Goal: Transaction & Acquisition: Purchase product/service

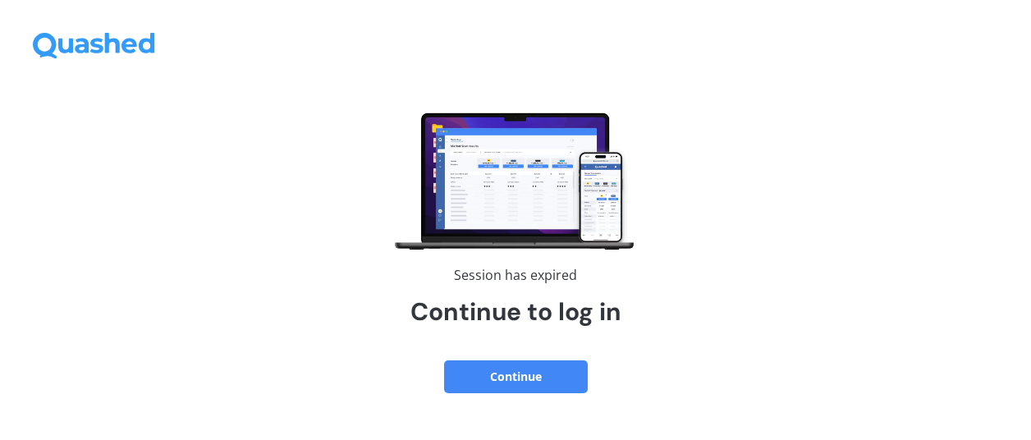
click at [510, 378] on button "Continue" at bounding box center [516, 376] width 144 height 33
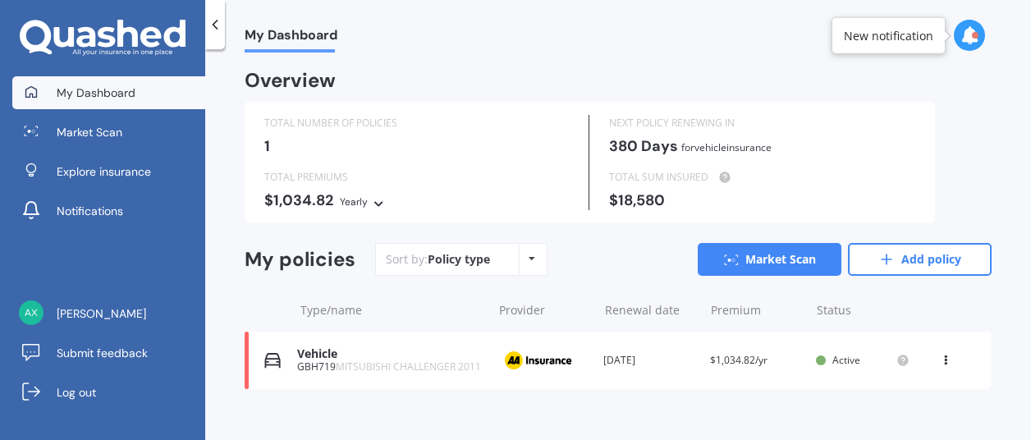
click at [528, 260] on icon at bounding box center [531, 259] width 7 height 10
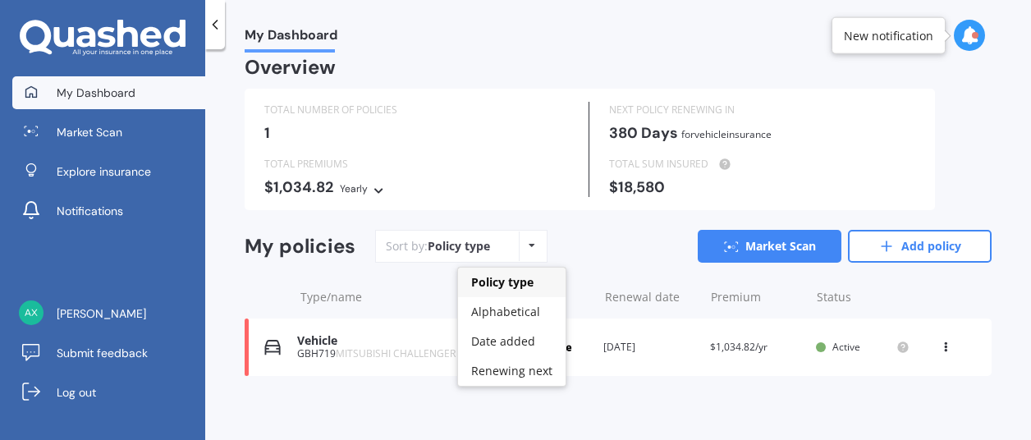
scroll to position [17, 0]
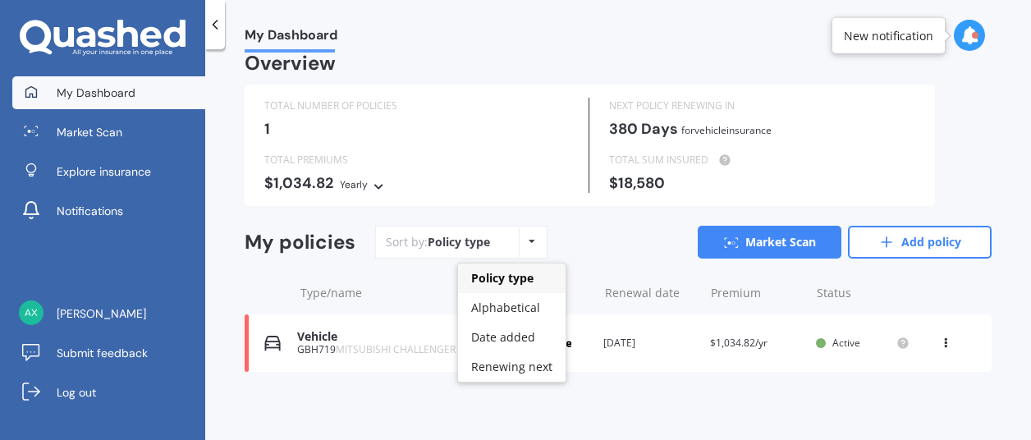
click at [502, 275] on span "Policy type" at bounding box center [502, 278] width 62 height 16
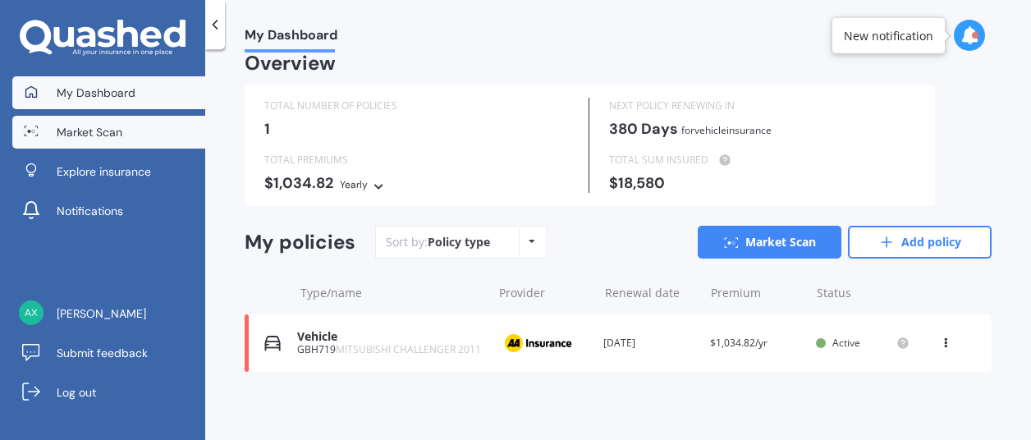
click at [71, 135] on span "Market Scan" at bounding box center [90, 132] width 66 height 16
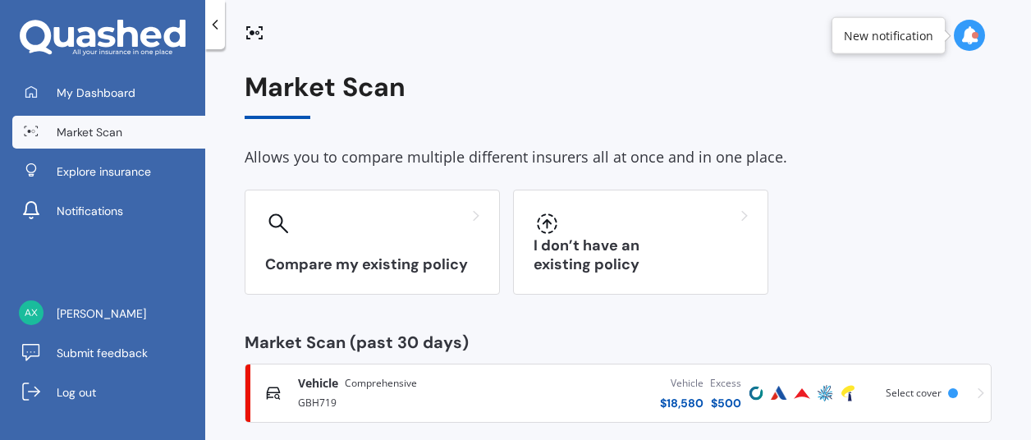
click at [865, 40] on div "New notification" at bounding box center [888, 35] width 89 height 16
click at [972, 35] on div at bounding box center [975, 35] width 7 height 7
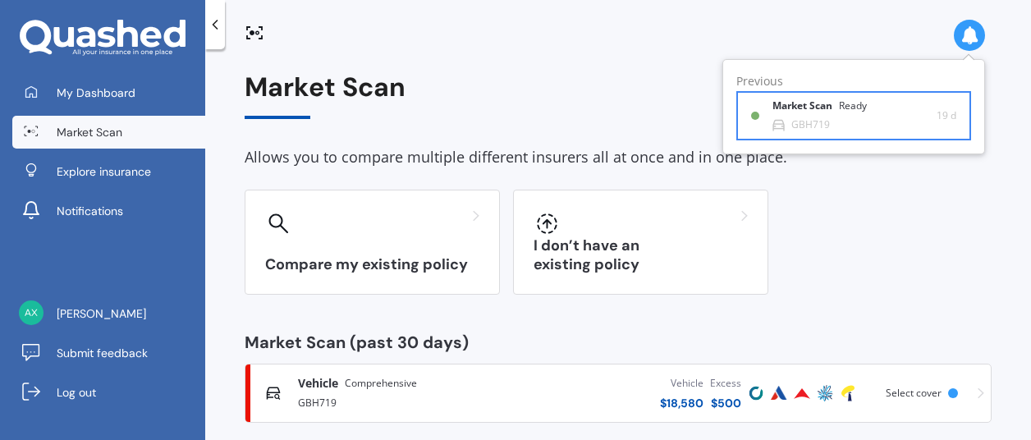
click at [800, 123] on div "GBH719" at bounding box center [810, 124] width 39 height 11
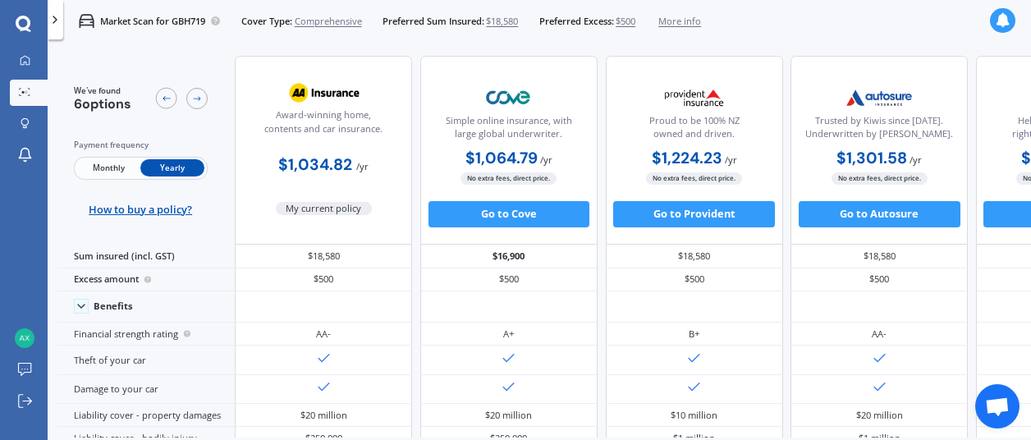
click at [53, 14] on icon at bounding box center [54, 19] width 13 height 13
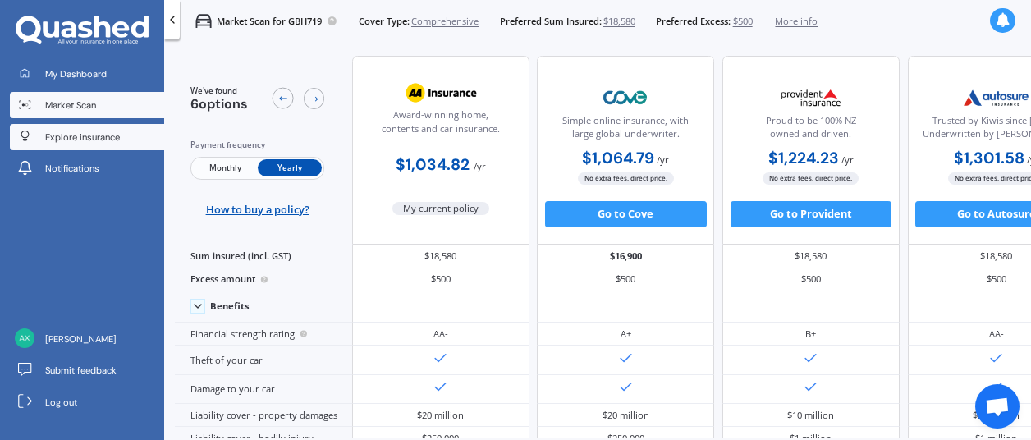
click at [80, 126] on link "Explore insurance" at bounding box center [87, 137] width 154 height 26
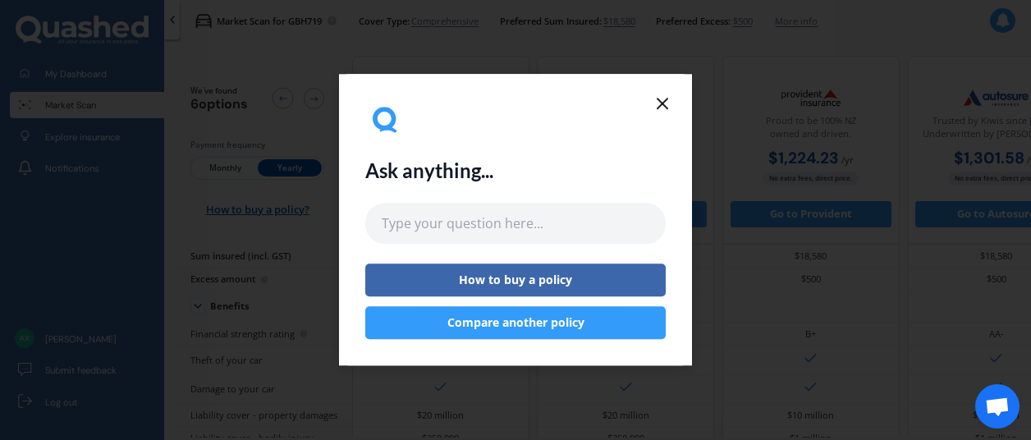
click at [500, 322] on button "Compare another policy" at bounding box center [515, 323] width 300 height 33
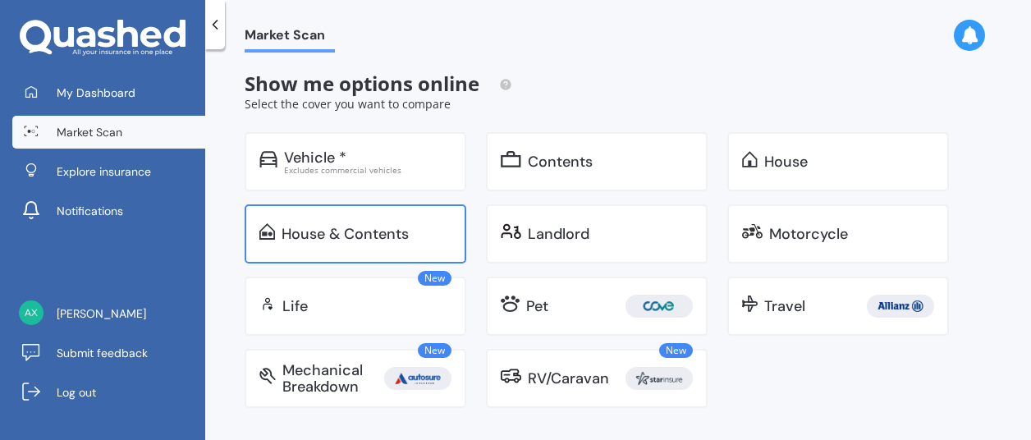
click at [399, 250] on div "House & Contents" at bounding box center [356, 233] width 222 height 59
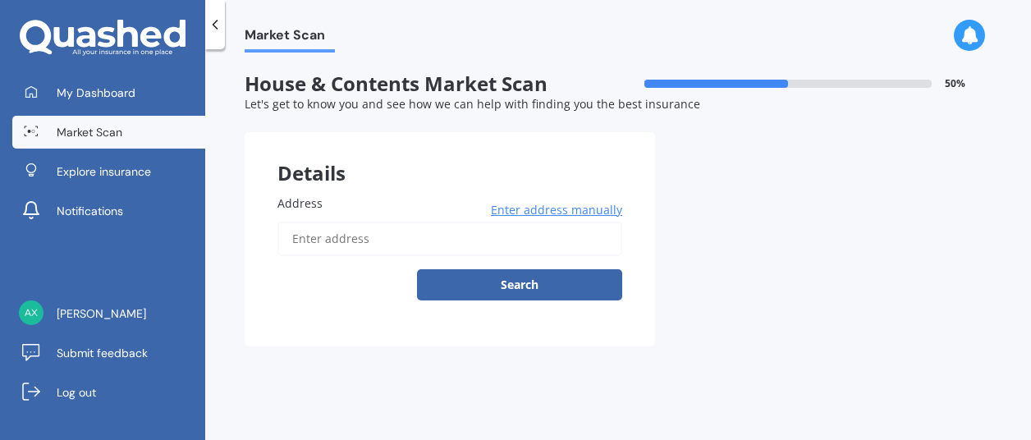
click at [340, 242] on input "Address" at bounding box center [449, 239] width 345 height 34
type input "20 County Road, Torbay, Auckland 0630"
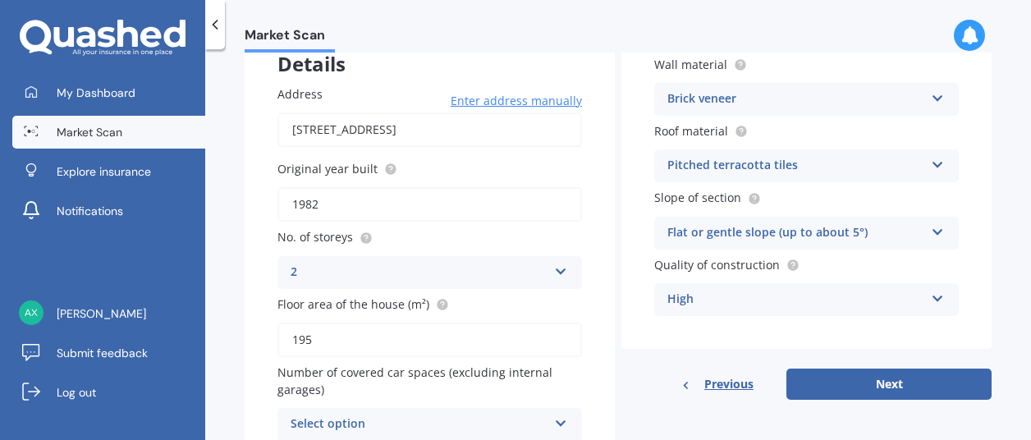
scroll to position [187, 0]
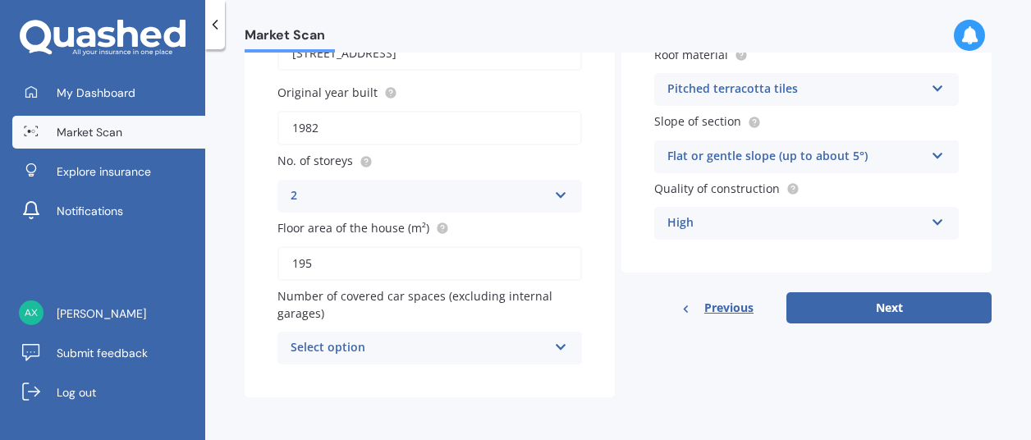
click at [307, 260] on input "195" at bounding box center [429, 263] width 304 height 34
type input "220"
click at [542, 342] on div "Select option" at bounding box center [418, 348] width 257 height 20
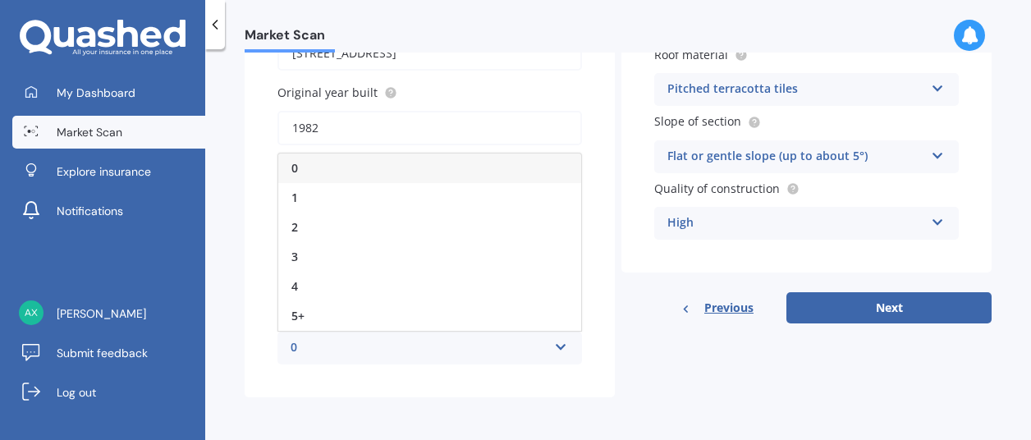
click at [312, 350] on div "0" at bounding box center [418, 348] width 257 height 20
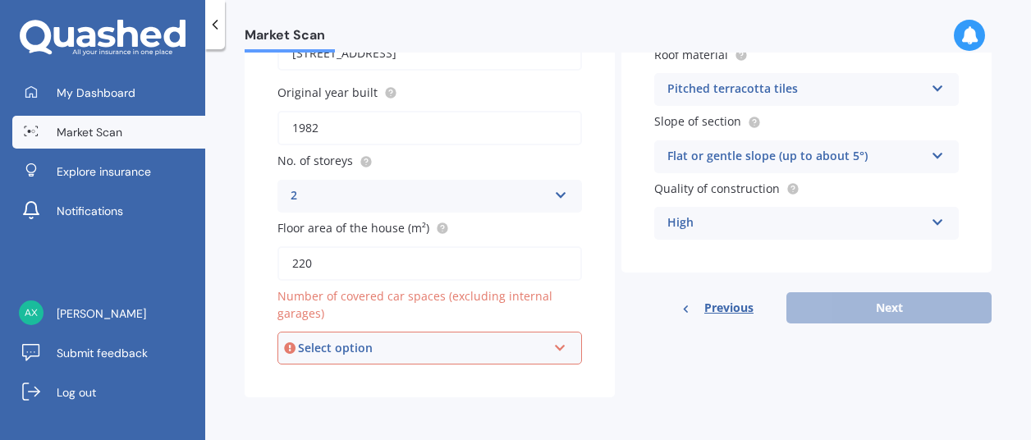
click at [545, 345] on div "Select option 0 1 2 3 4 5+" at bounding box center [429, 348] width 304 height 33
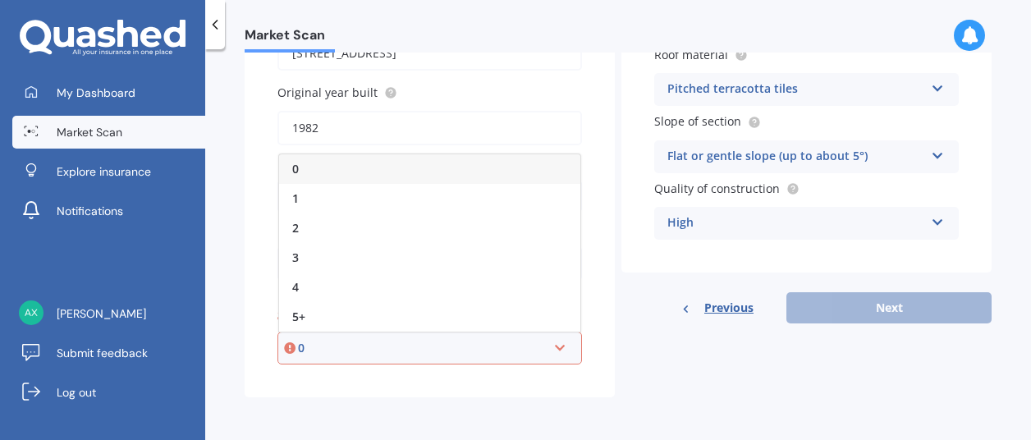
click at [366, 168] on div "0" at bounding box center [429, 169] width 301 height 30
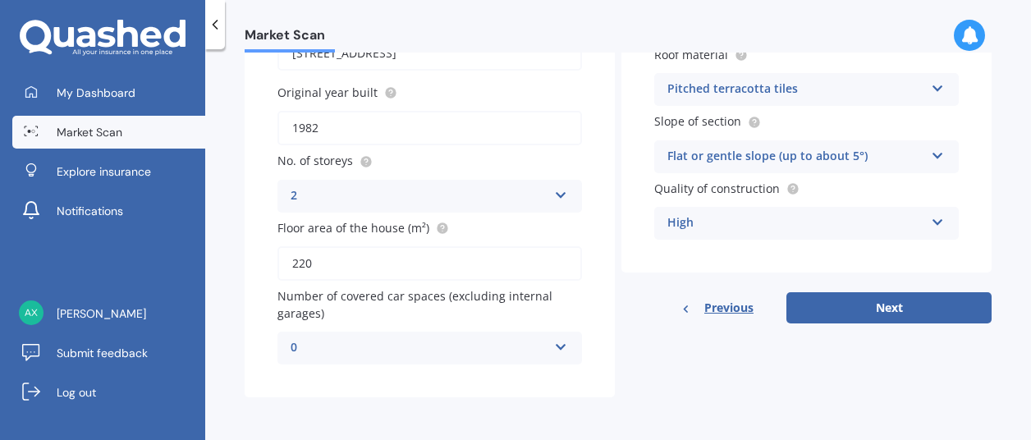
scroll to position [77, 0]
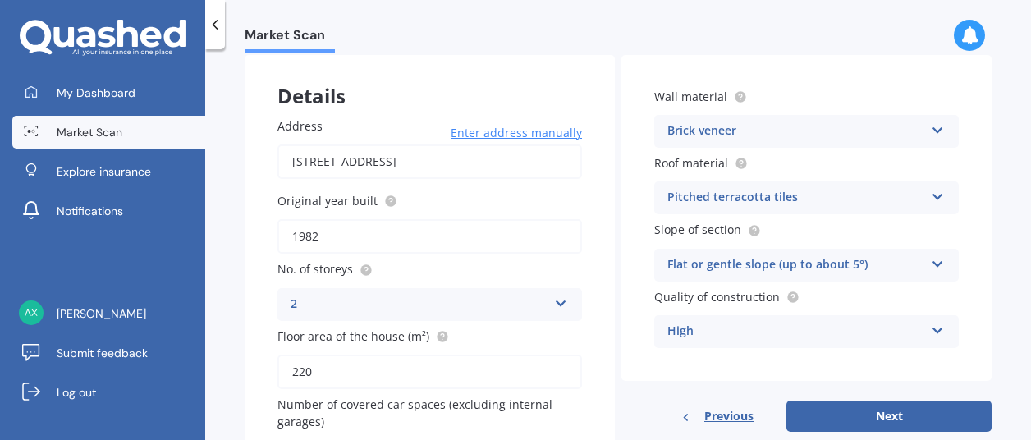
click at [340, 239] on input "1982" at bounding box center [429, 236] width 304 height 34
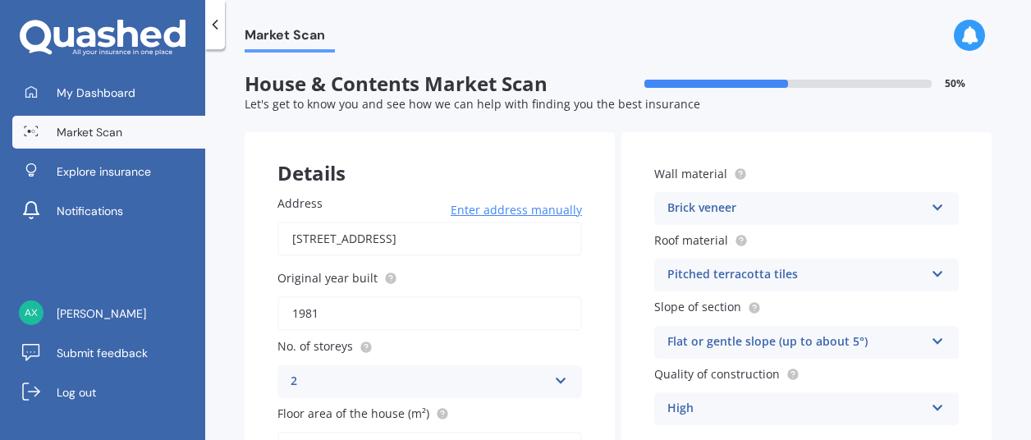
type input "1981"
click at [934, 209] on icon at bounding box center [938, 204] width 14 height 11
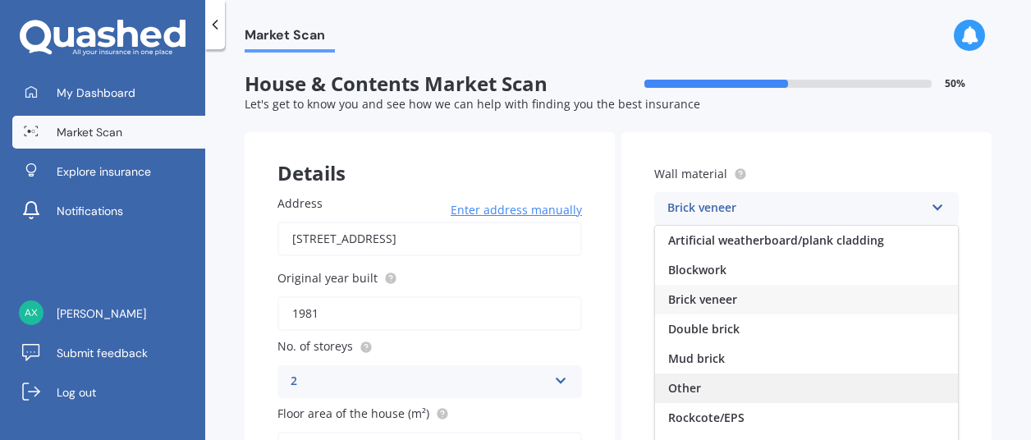
click at [702, 386] on div "Other" at bounding box center [806, 388] width 303 height 30
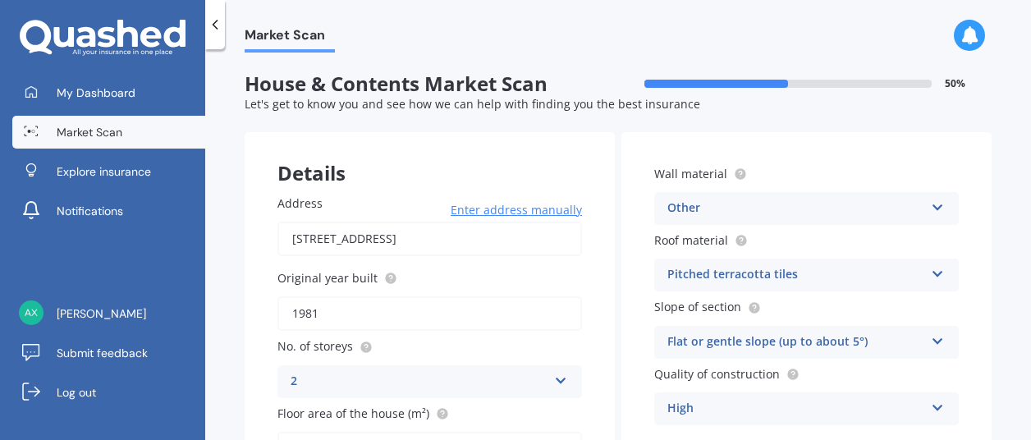
click at [900, 213] on div "Other" at bounding box center [795, 209] width 257 height 20
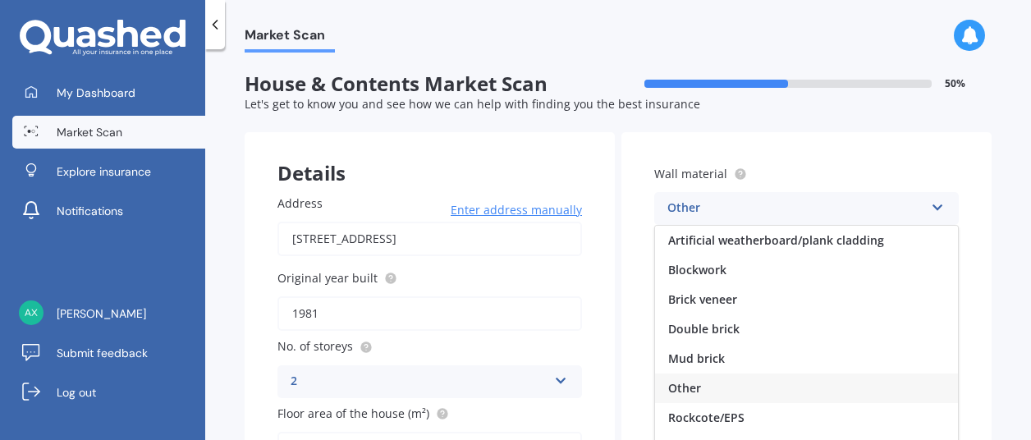
click at [705, 211] on div "Other" at bounding box center [795, 209] width 257 height 20
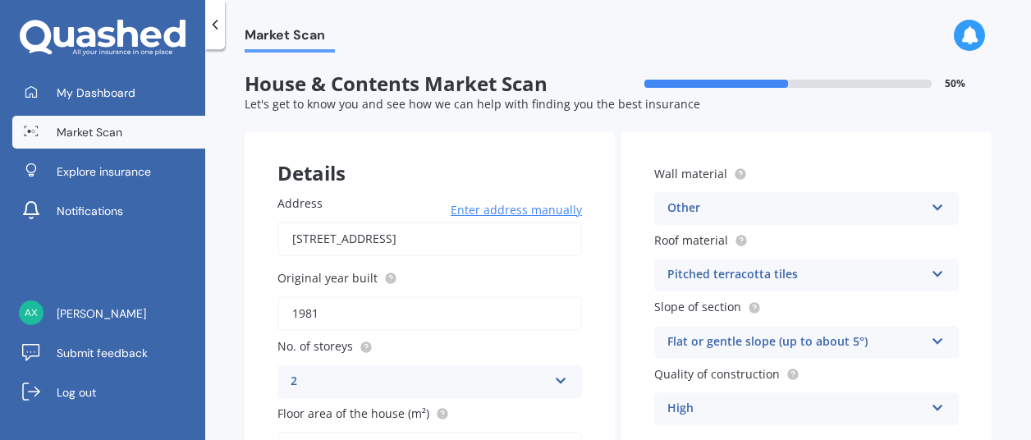
click at [931, 275] on icon at bounding box center [938, 270] width 14 height 11
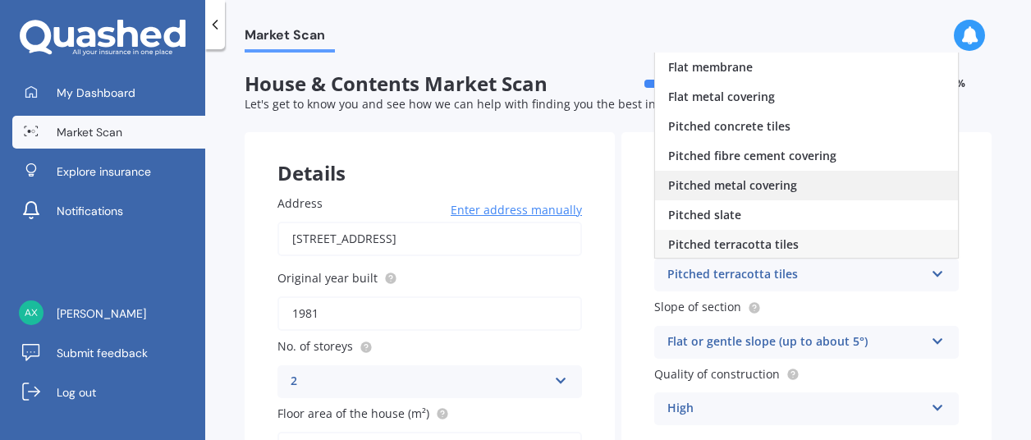
click at [724, 188] on span "Pitched metal covering" at bounding box center [732, 185] width 129 height 16
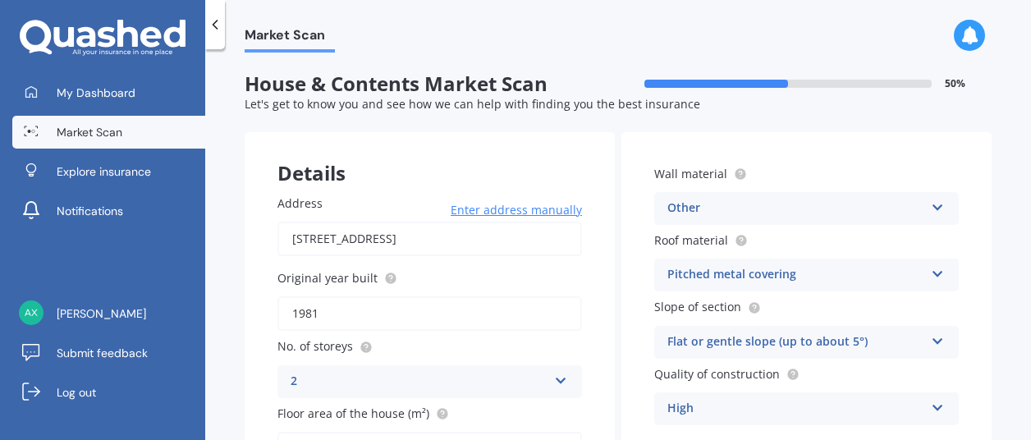
scroll to position [109, 0]
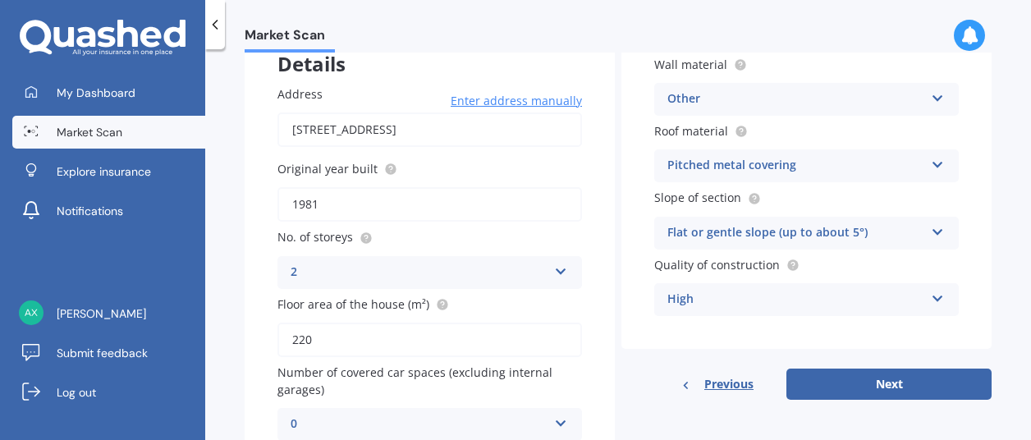
click at [904, 295] on div "High" at bounding box center [795, 300] width 257 height 20
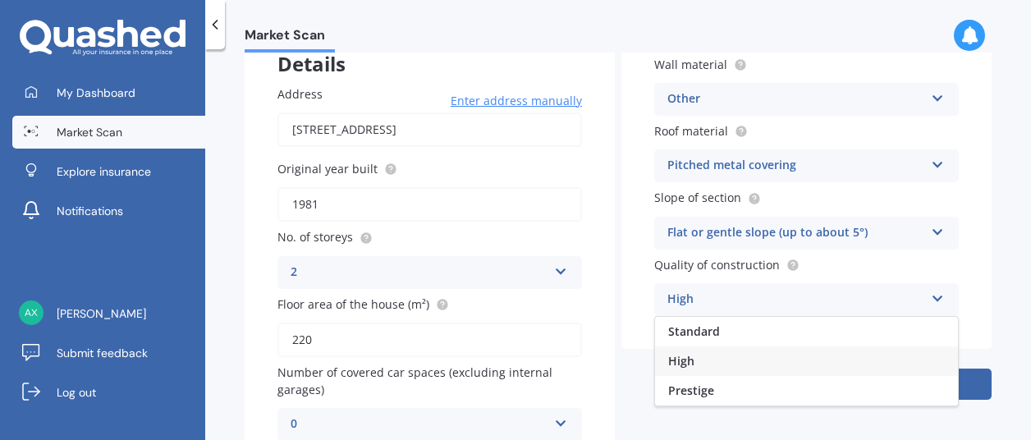
click at [703, 364] on div "High" at bounding box center [806, 361] width 303 height 30
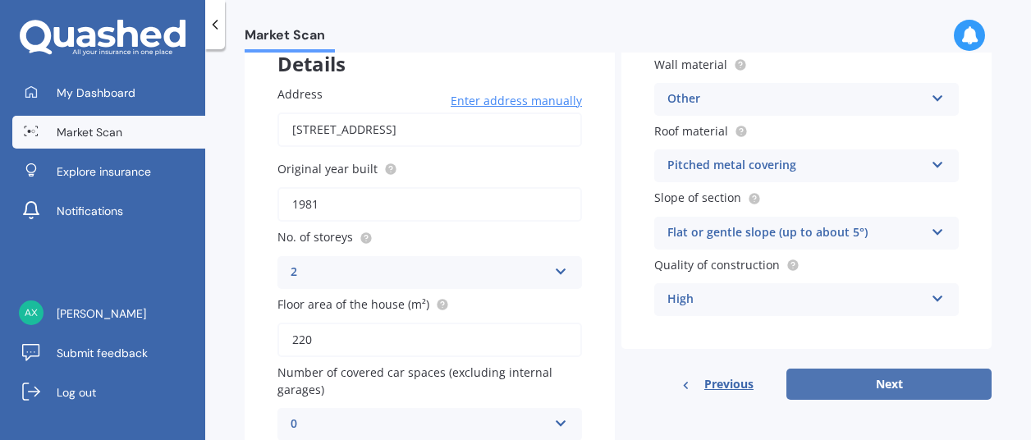
click at [889, 385] on button "Next" at bounding box center [888, 383] width 205 height 31
select select "13"
select select "12"
select select "1950"
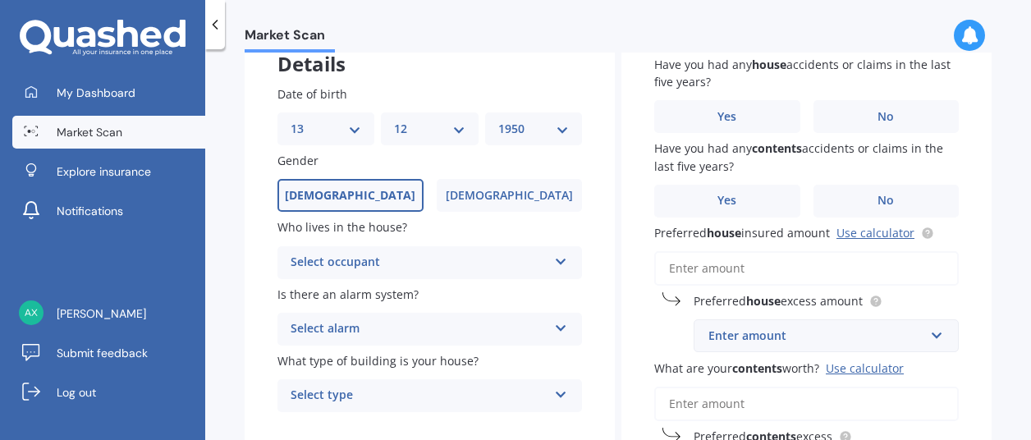
click at [538, 259] on div "Select occupant" at bounding box center [418, 263] width 257 height 20
click at [335, 291] on div "Owner" at bounding box center [429, 295] width 303 height 30
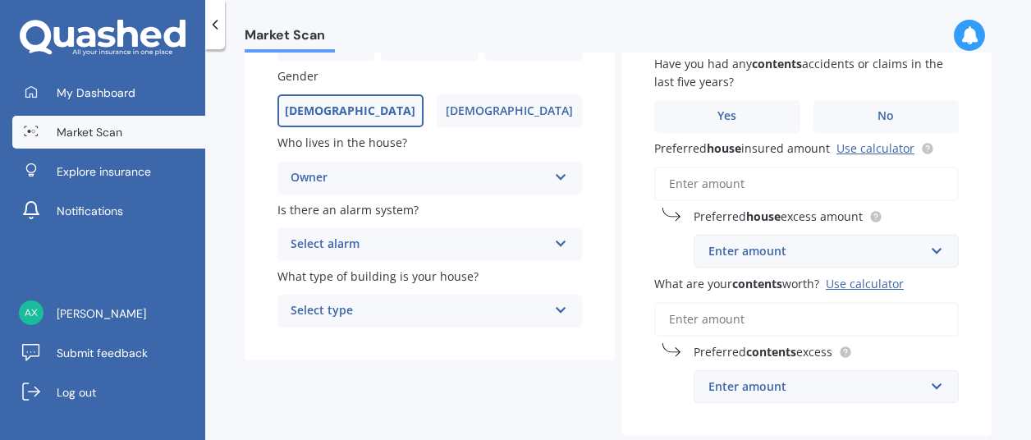
scroll to position [218, 0]
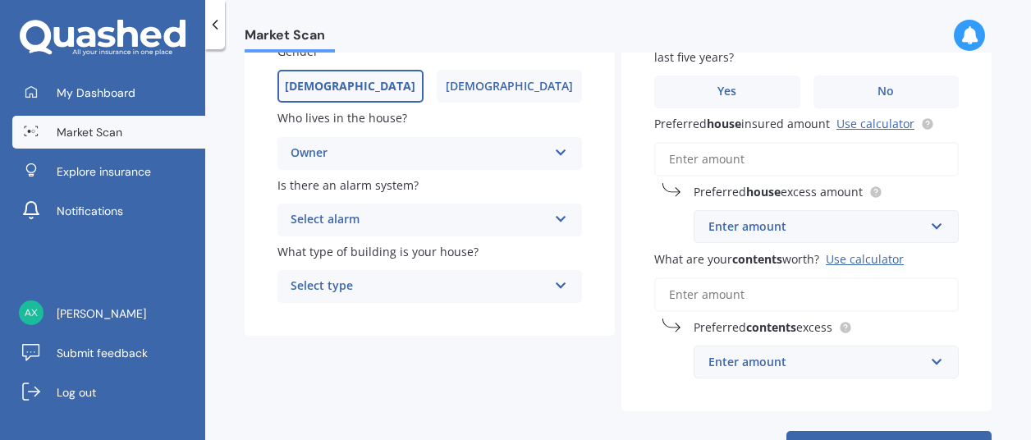
click at [554, 220] on icon at bounding box center [561, 215] width 14 height 11
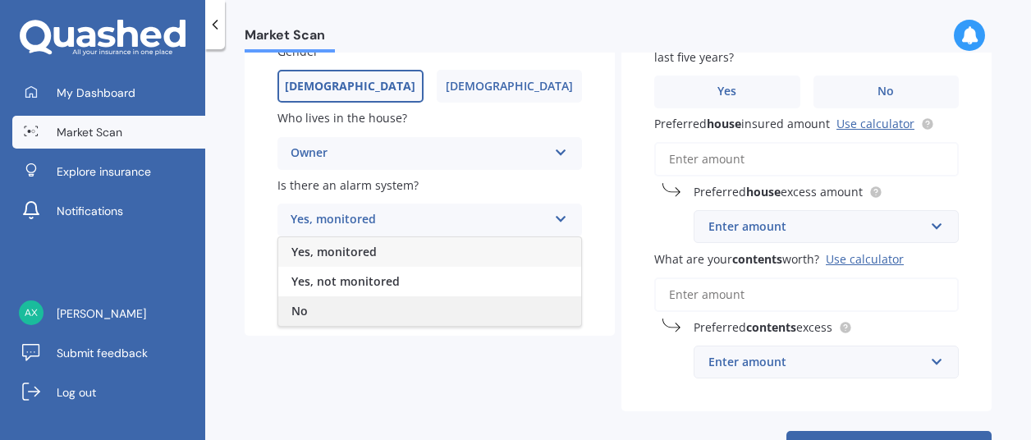
click at [307, 313] on div "No" at bounding box center [429, 311] width 303 height 30
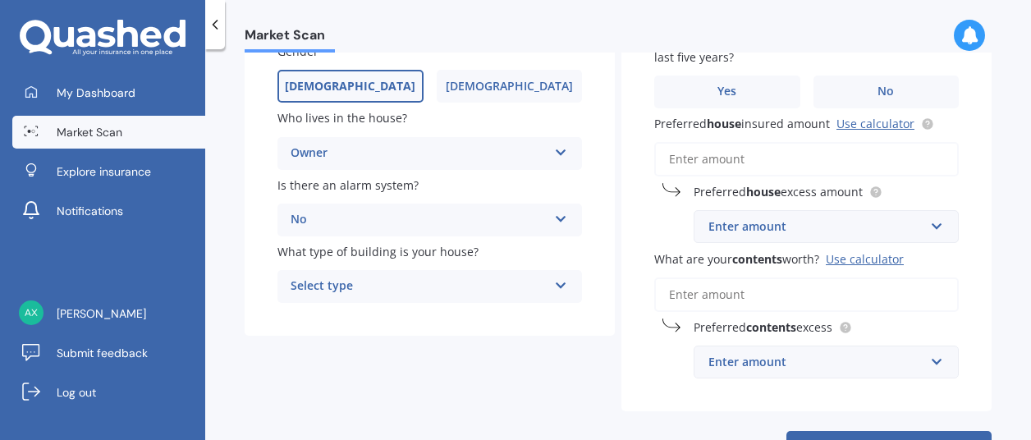
click at [554, 286] on icon at bounding box center [561, 282] width 14 height 11
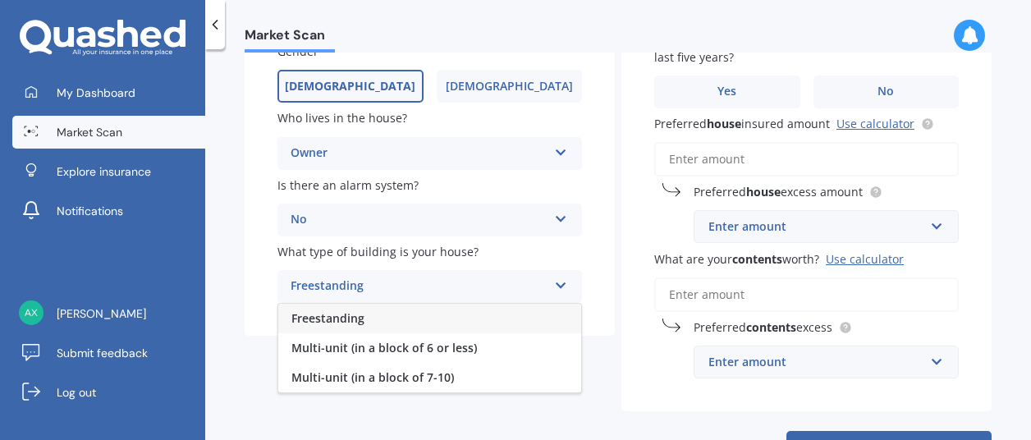
click at [358, 320] on span "Freestanding" at bounding box center [327, 318] width 73 height 16
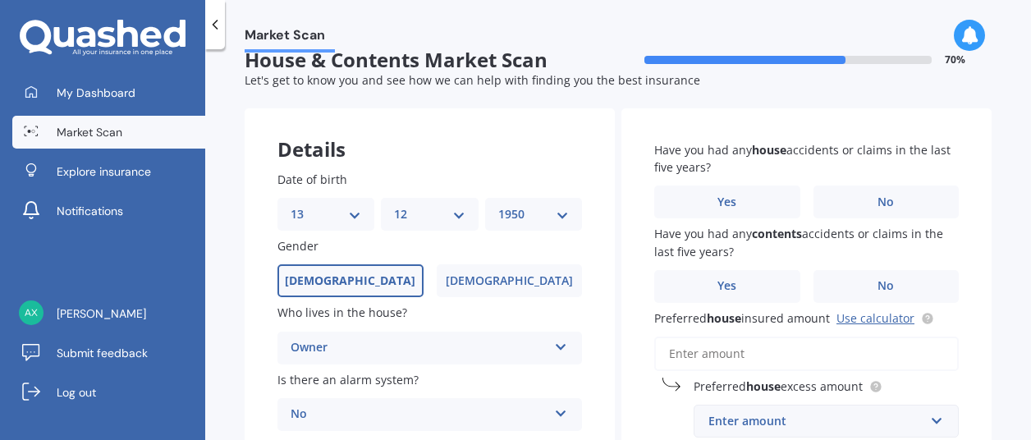
scroll to position [0, 0]
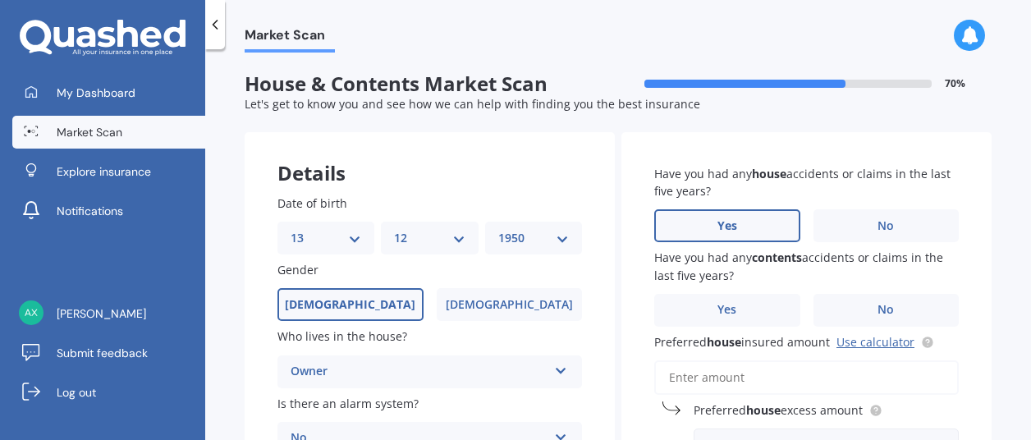
click at [711, 227] on label "Yes" at bounding box center [727, 225] width 146 height 33
click at [0, 0] on input "Yes" at bounding box center [0, 0] width 0 height 0
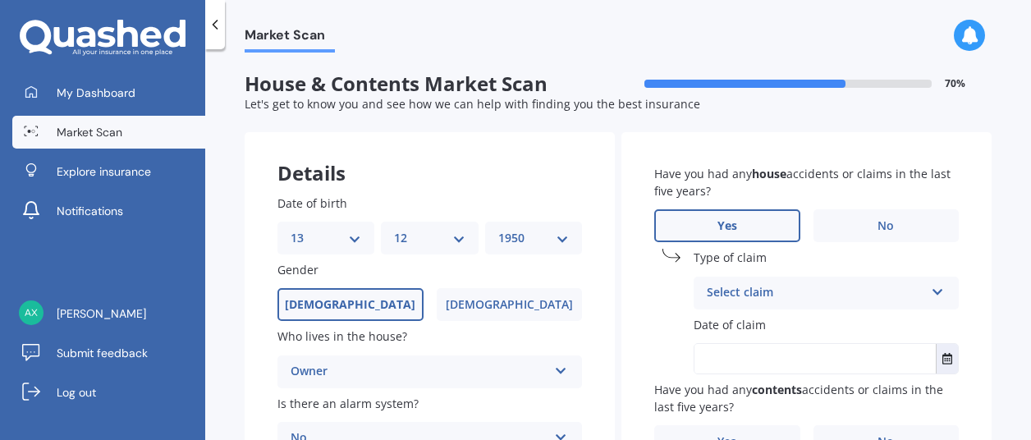
click at [817, 294] on div "Select claim" at bounding box center [815, 293] width 217 height 20
click at [665, 218] on label "Yes" at bounding box center [727, 225] width 146 height 33
click at [0, 0] on input "Yes" at bounding box center [0, 0] width 0 height 0
click at [829, 210] on label "No" at bounding box center [886, 225] width 146 height 33
click at [0, 0] on input "No" at bounding box center [0, 0] width 0 height 0
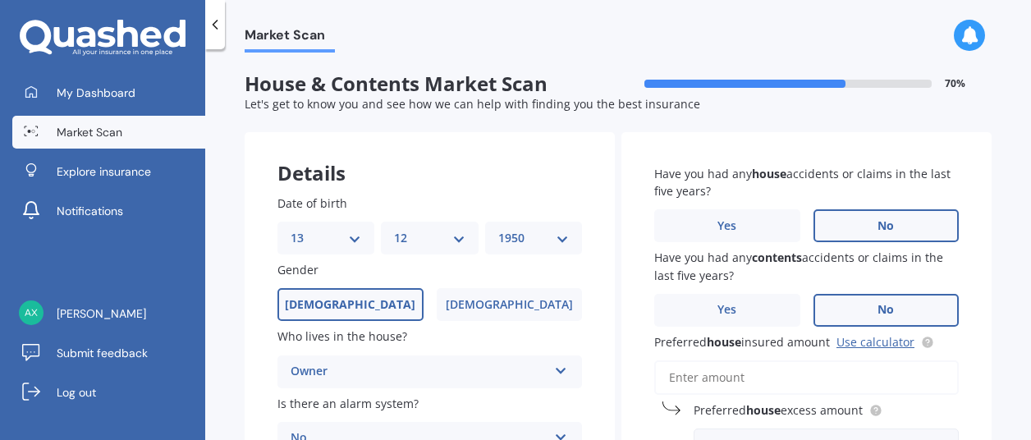
click at [878, 310] on span "No" at bounding box center [885, 310] width 16 height 14
click at [0, 0] on input "No" at bounding box center [0, 0] width 0 height 0
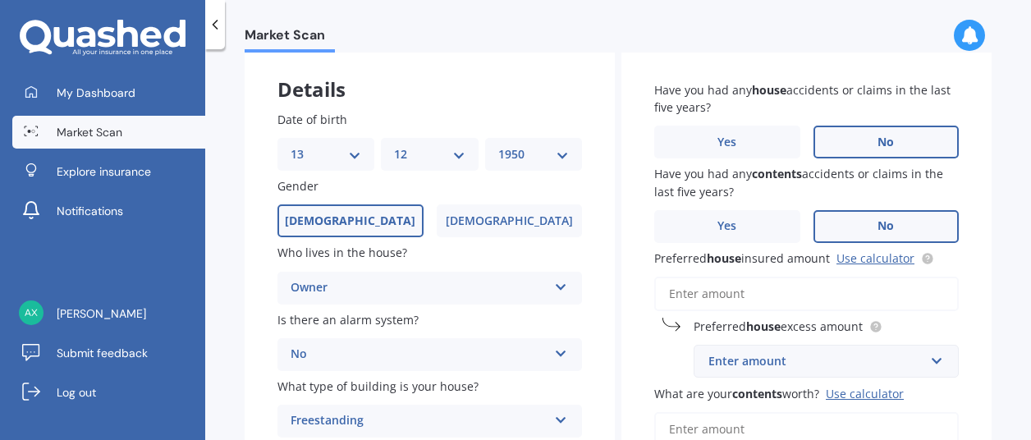
scroll to position [109, 0]
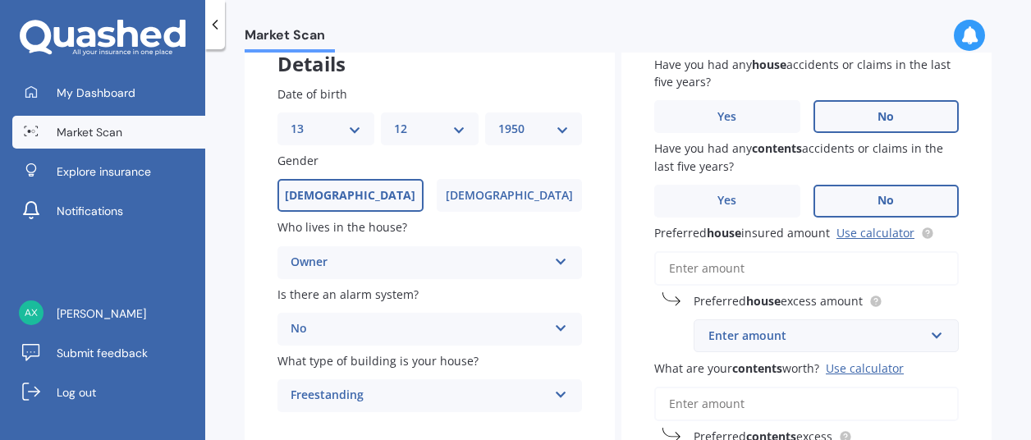
click at [699, 263] on input "Preferred house insured amount Use calculator" at bounding box center [806, 268] width 304 height 34
click at [921, 342] on input "text" at bounding box center [820, 335] width 250 height 31
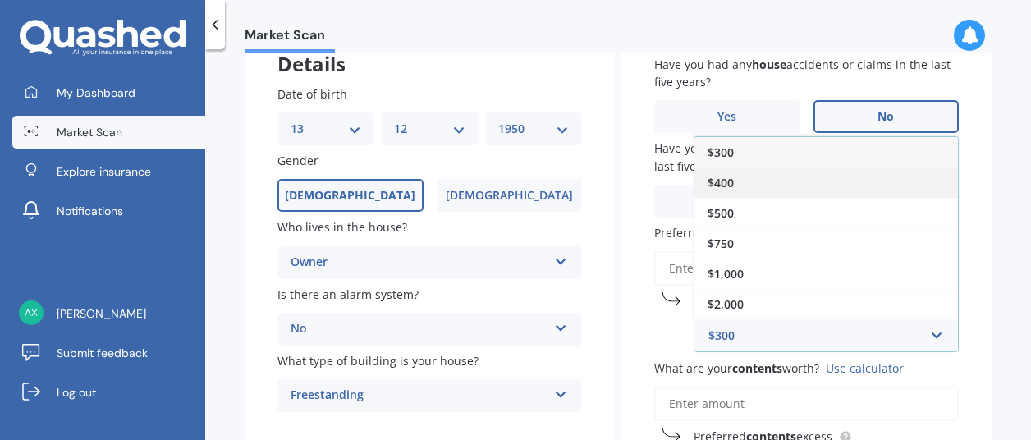
click at [781, 190] on div "$400" at bounding box center [825, 182] width 263 height 30
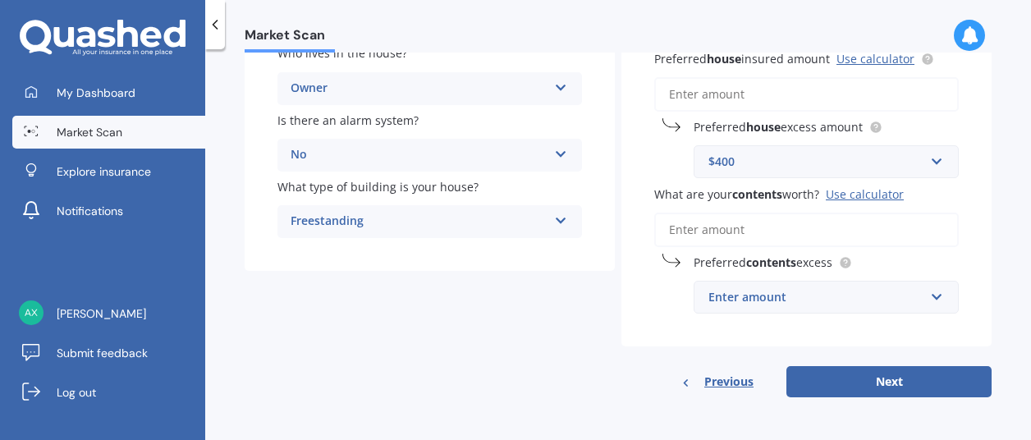
scroll to position [176, 0]
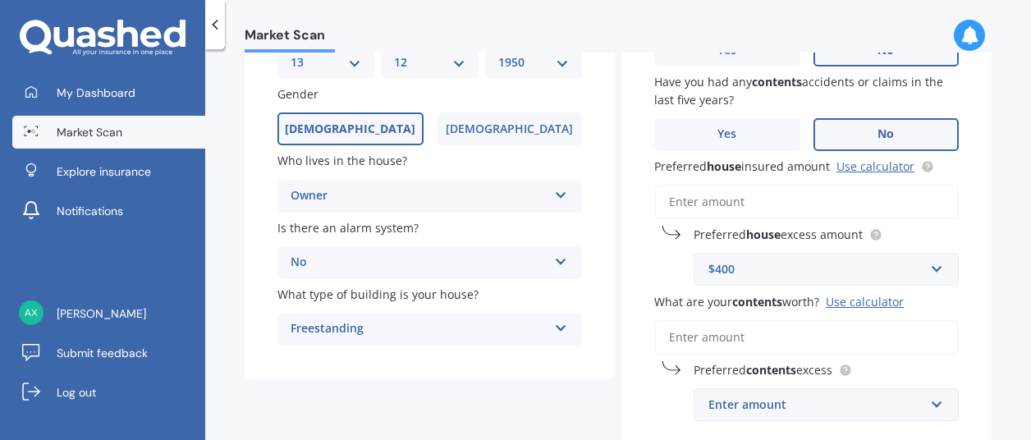
click at [698, 208] on input "Preferred house insured amount Use calculator" at bounding box center [806, 202] width 304 height 34
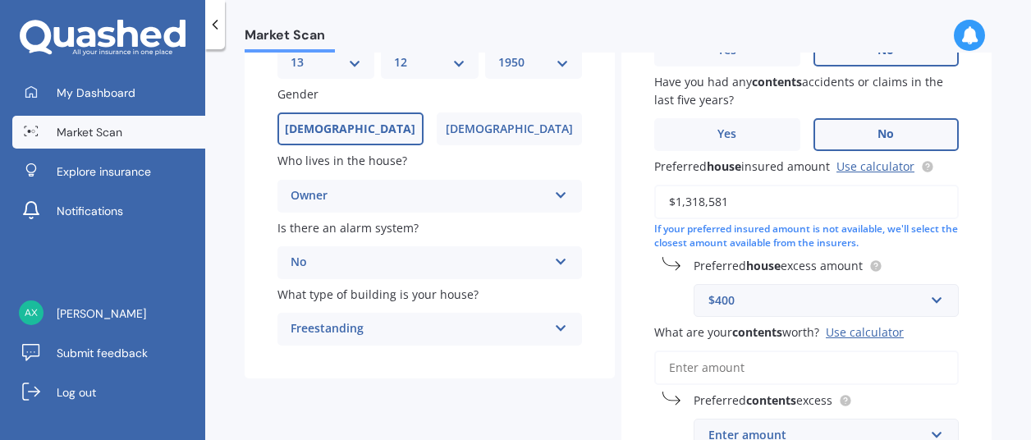
click at [724, 206] on input "$1,318,581" at bounding box center [806, 202] width 304 height 34
type input "$1,318,151"
click at [668, 370] on input "What are your contents worth? Use calculator" at bounding box center [806, 367] width 304 height 34
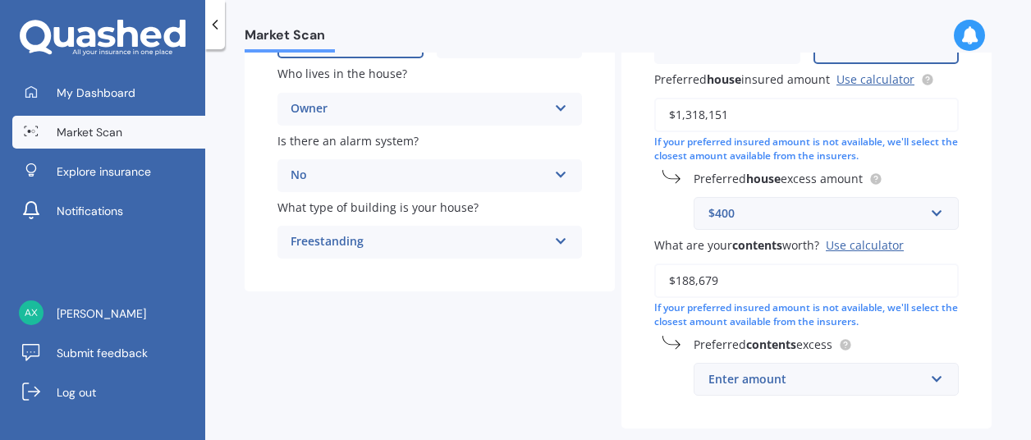
scroll to position [285, 0]
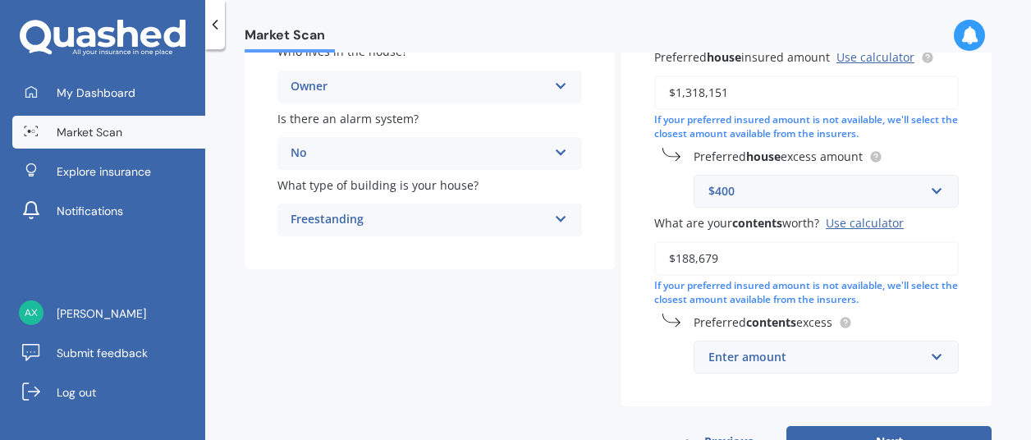
type input "$188,679"
click at [937, 363] on input "text" at bounding box center [820, 356] width 250 height 31
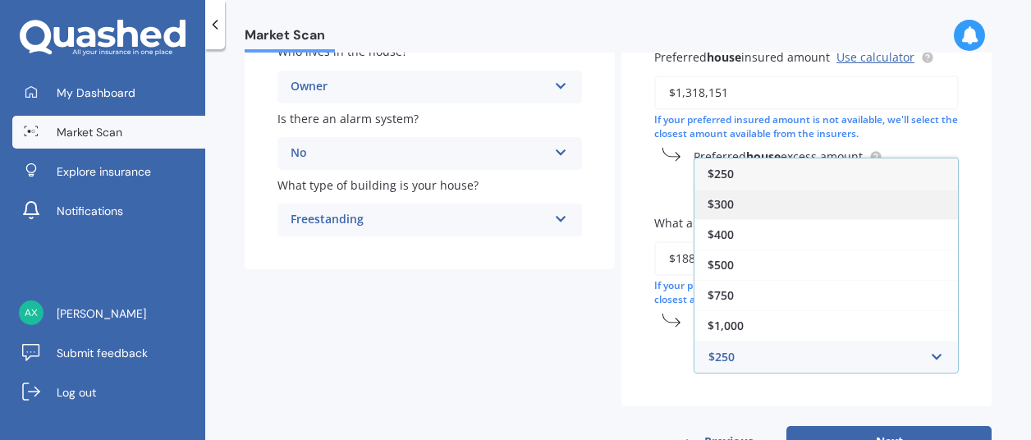
click at [826, 196] on div "$300" at bounding box center [825, 204] width 263 height 30
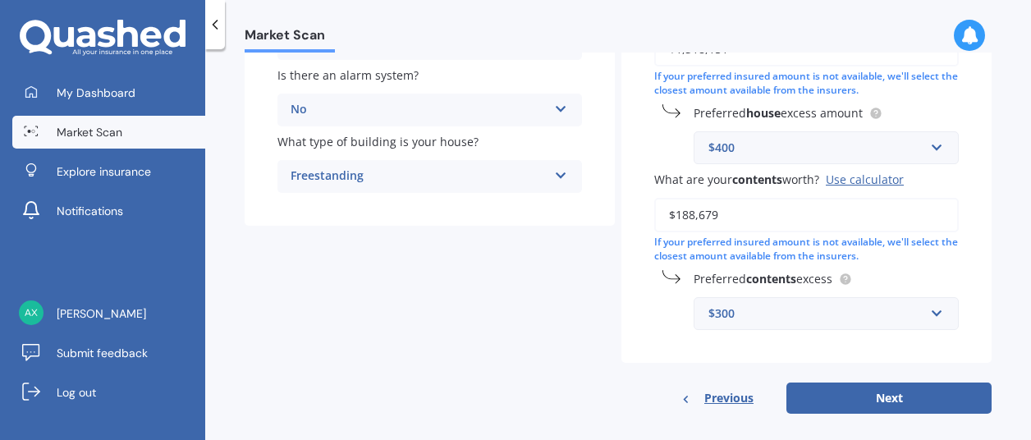
scroll to position [346, 0]
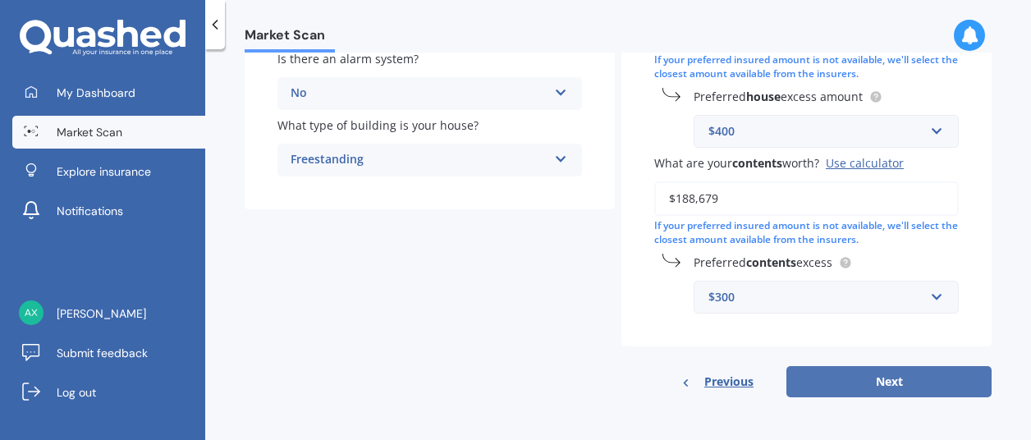
click at [893, 377] on button "Next" at bounding box center [888, 381] width 205 height 31
select select "13"
select select "12"
select select "1950"
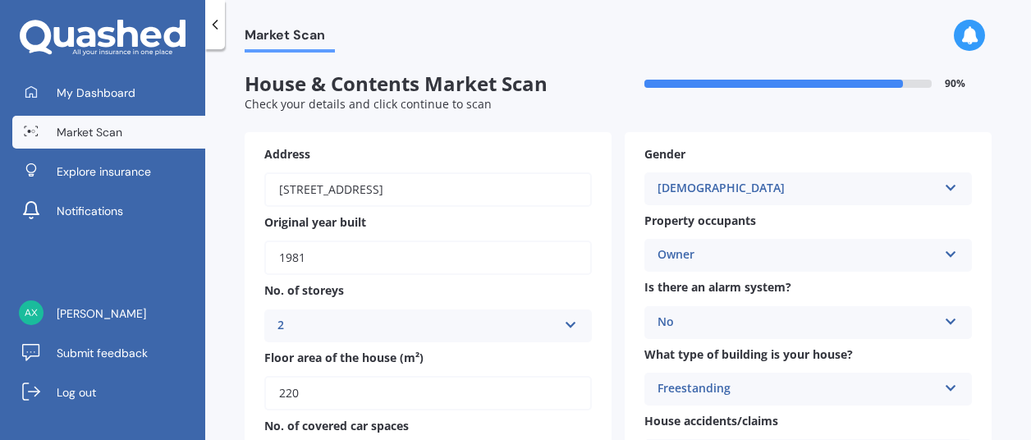
scroll to position [109, 0]
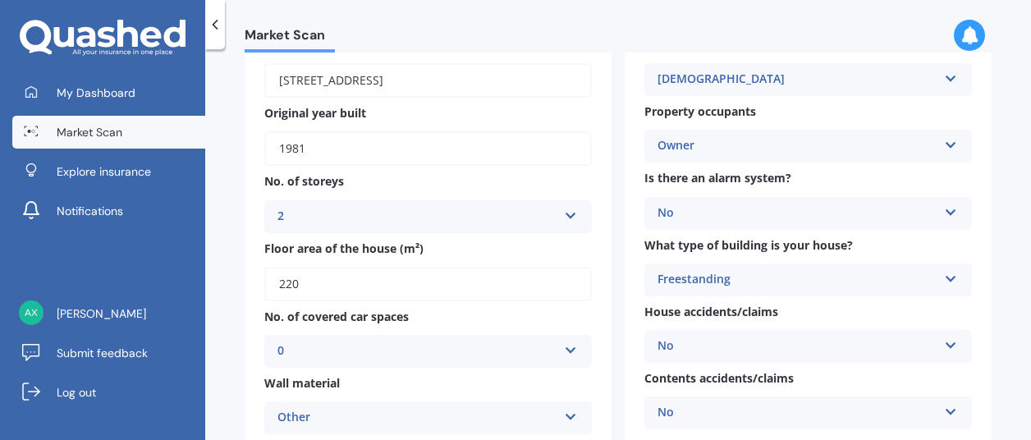
click at [305, 280] on input "220" at bounding box center [427, 284] width 327 height 34
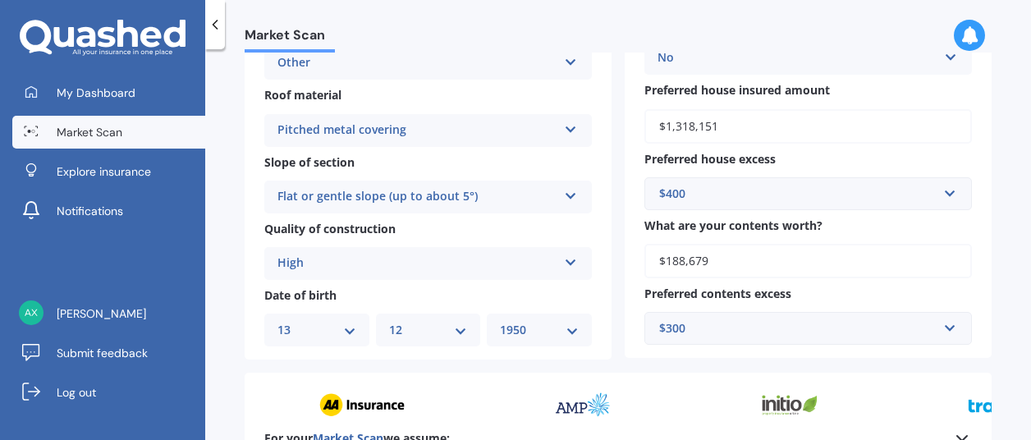
scroll to position [437, 0]
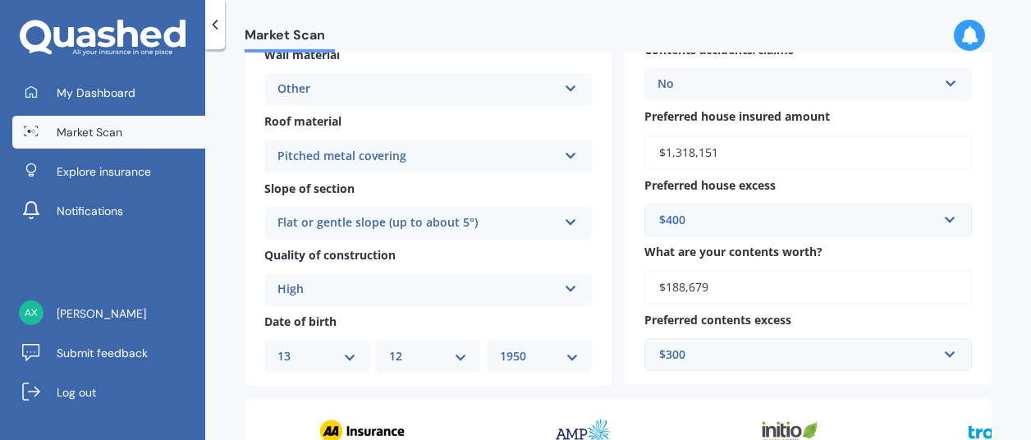
type input "225"
click at [568, 91] on icon at bounding box center [571, 85] width 14 height 11
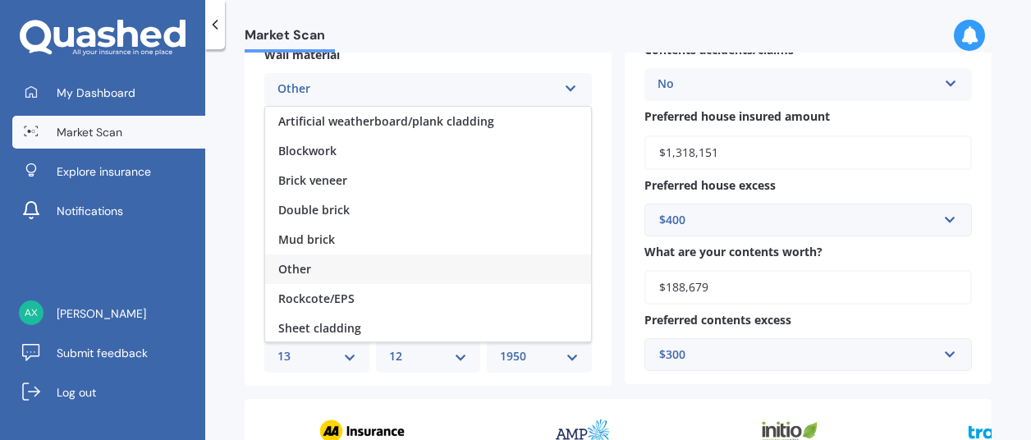
click at [379, 88] on div "Other" at bounding box center [417, 90] width 280 height 20
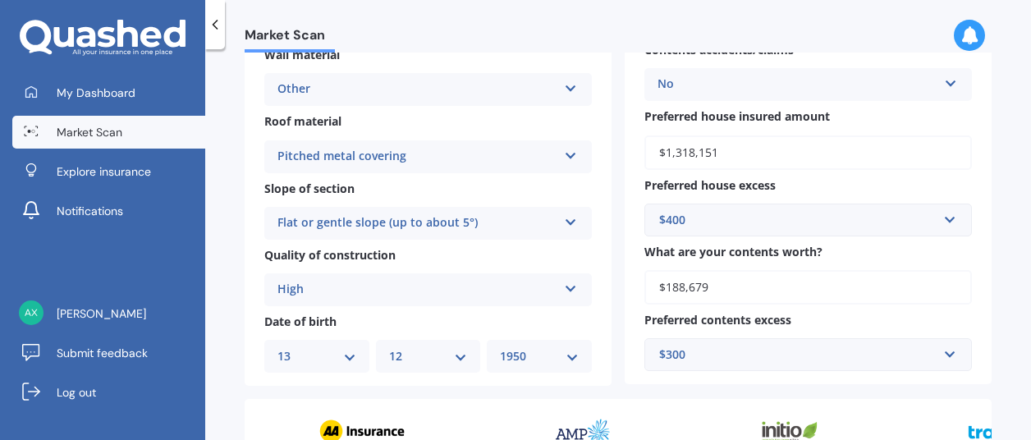
click at [560, 295] on div "High Standard High Prestige" at bounding box center [427, 289] width 327 height 33
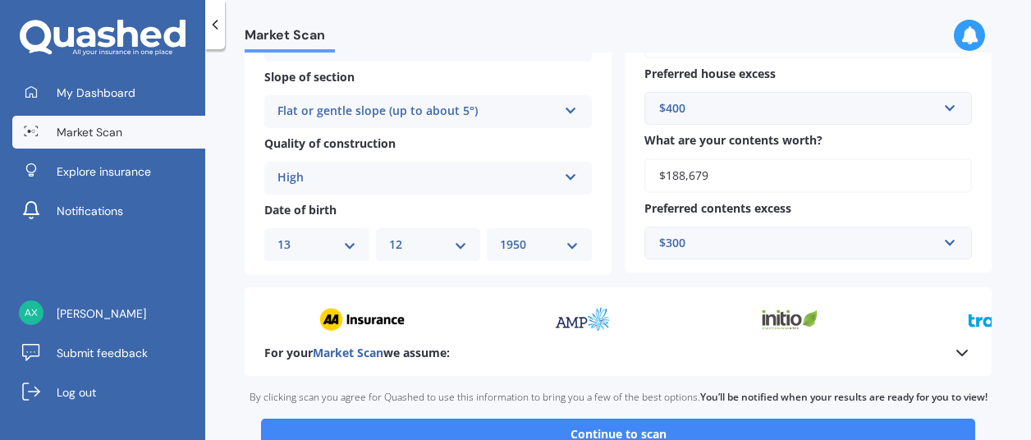
scroll to position [656, 0]
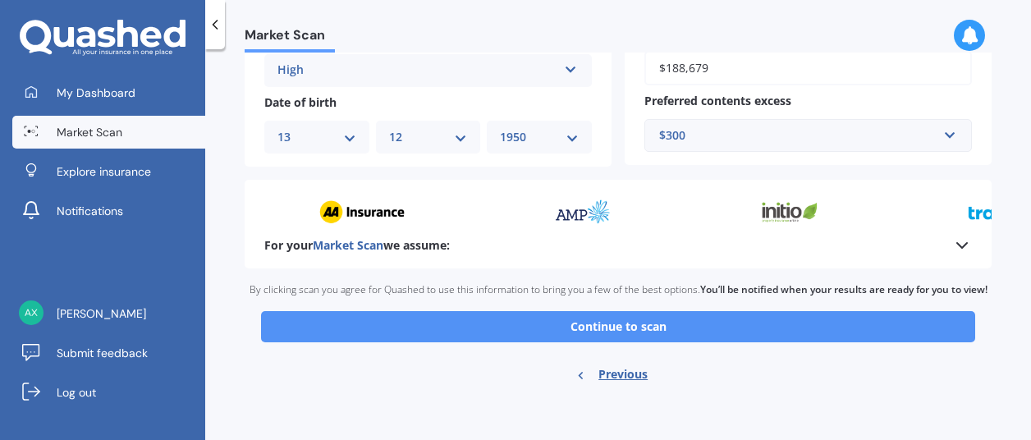
click at [642, 325] on button "Continue to scan" at bounding box center [618, 326] width 714 height 31
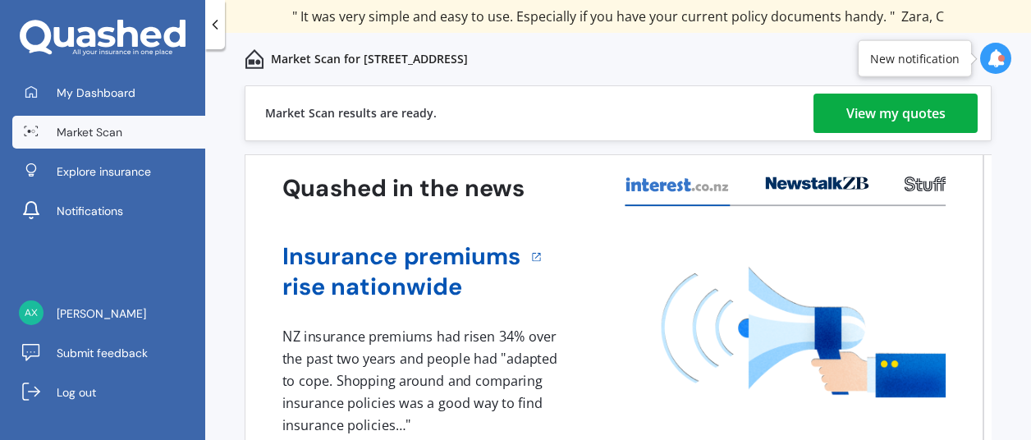
click at [827, 111] on link "View my quotes" at bounding box center [895, 113] width 164 height 39
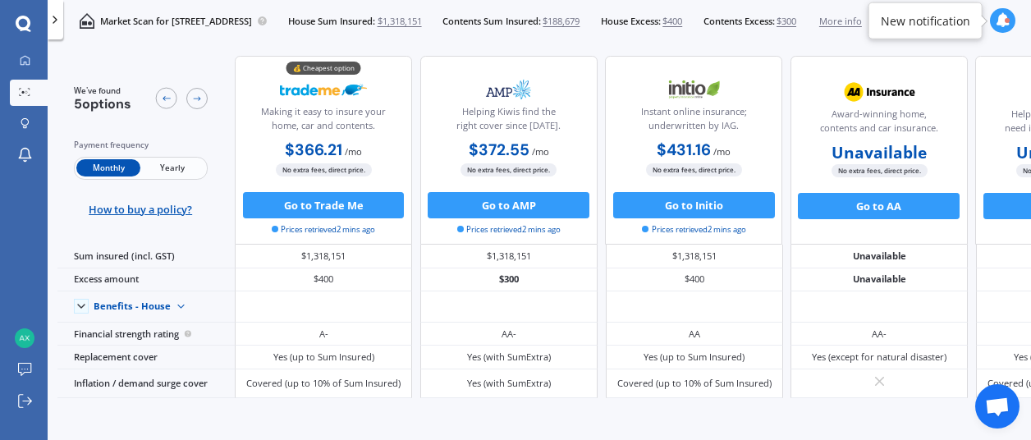
click at [175, 167] on span "Yearly" at bounding box center [172, 167] width 64 height 17
